Goal: Task Accomplishment & Management: Manage account settings

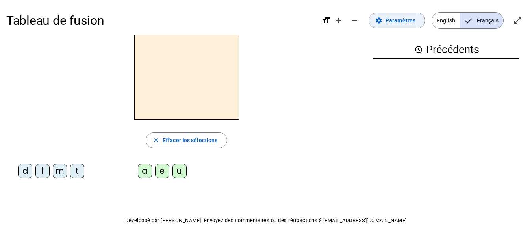
click at [393, 15] on span at bounding box center [397, 20] width 56 height 19
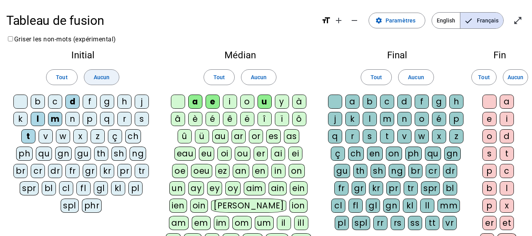
click at [92, 71] on span at bounding box center [101, 77] width 35 height 19
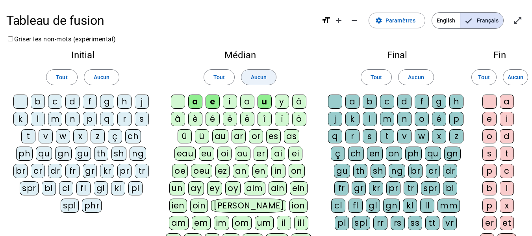
click at [254, 76] on span "Aucun" at bounding box center [259, 76] width 16 height 9
click at [30, 136] on div "t" at bounding box center [28, 136] width 14 height 14
click at [73, 102] on div "d" at bounding box center [72, 102] width 14 height 14
click at [54, 121] on div "m" at bounding box center [55, 119] width 14 height 14
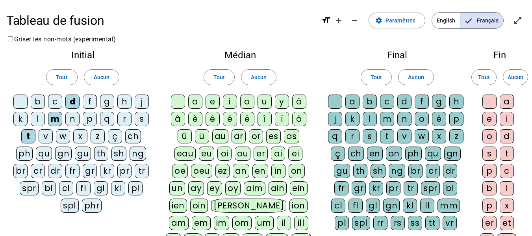
click at [190, 104] on div "a" at bounding box center [195, 102] width 14 height 14
click at [215, 100] on div "e" at bounding box center [213, 102] width 14 height 14
click at [229, 100] on div "i" at bounding box center [230, 102] width 14 height 14
click at [370, 114] on div "l" at bounding box center [370, 119] width 14 height 14
click at [516, 15] on span "Entrer en plein écran" at bounding box center [518, 20] width 19 height 19
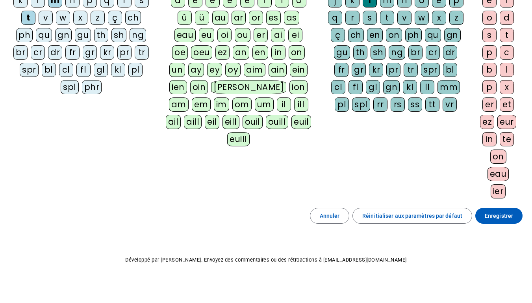
scroll to position [122, 0]
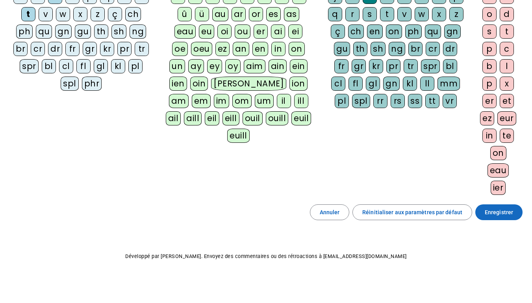
click at [493, 210] on span "Enregistrer" at bounding box center [499, 211] width 28 height 9
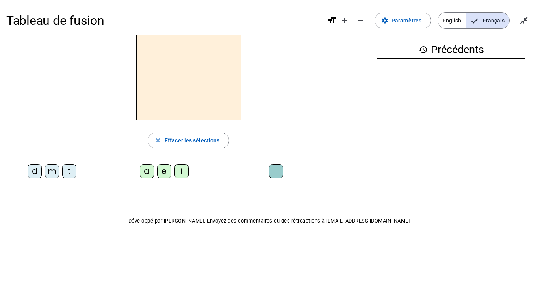
drag, startPoint x: 266, startPoint y: 5, endPoint x: 331, endPoint y: 71, distance: 93.0
click at [321, 80] on div "Tableau de fusion format_size add remove settings Paramètres English Français c…" at bounding box center [269, 133] width 538 height 267
click at [525, 21] on mat-icon "close_fullscreen" at bounding box center [523, 20] width 9 height 9
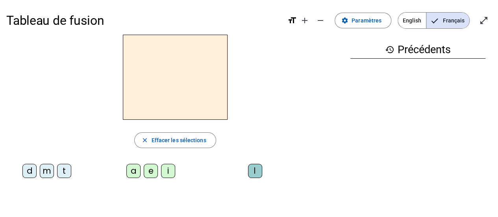
drag, startPoint x: 485, startPoint y: 20, endPoint x: 485, endPoint y: 67, distance: 47.3
click at [485, 20] on mat-icon "open_in_full" at bounding box center [483, 20] width 9 height 9
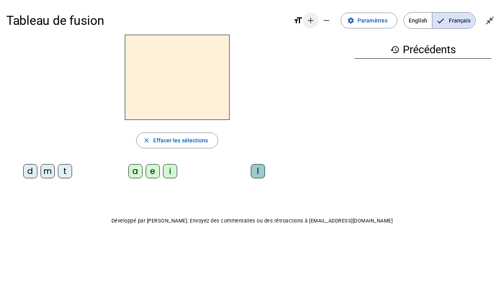
click at [312, 20] on mat-icon "add" at bounding box center [310, 20] width 9 height 9
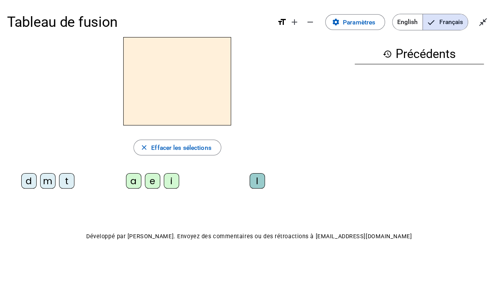
click at [281, 21] on mat-icon "format_size" at bounding box center [281, 21] width 9 height 9
click at [299, 23] on mat-icon "add" at bounding box center [294, 21] width 9 height 9
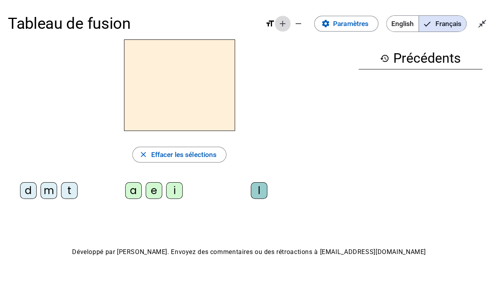
click at [282, 27] on mat-icon "add" at bounding box center [282, 23] width 9 height 9
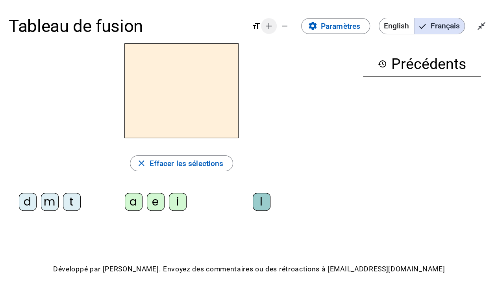
click at [273, 24] on mat-icon "add" at bounding box center [268, 25] width 9 height 9
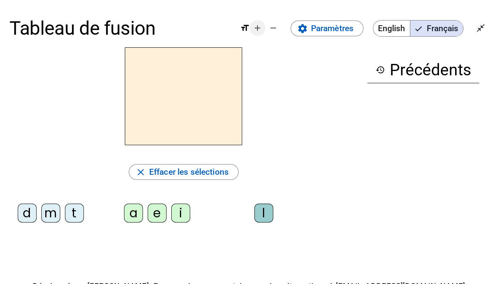
click at [254, 29] on mat-icon "add" at bounding box center [257, 27] width 9 height 9
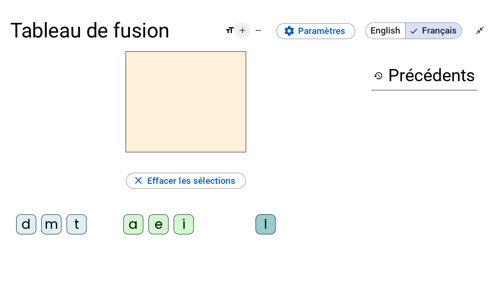
click at [246, 35] on span "Augmenter la taille de la police" at bounding box center [242, 30] width 19 height 19
